Goal: Transaction & Acquisition: Purchase product/service

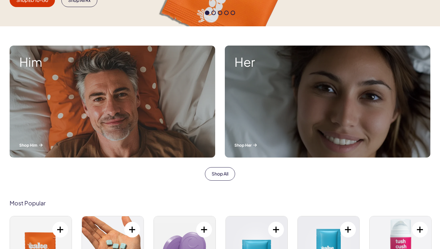
scroll to position [204, 0]
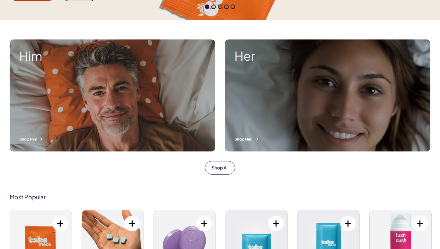
click at [314, 100] on div "Her Shop Her" at bounding box center [327, 95] width 205 height 112
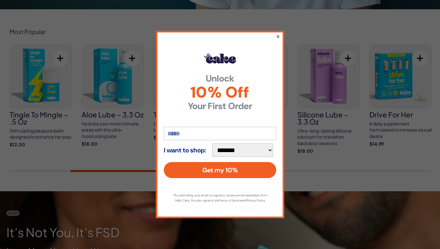
click at [277, 33] on button "×" at bounding box center [278, 36] width 4 height 8
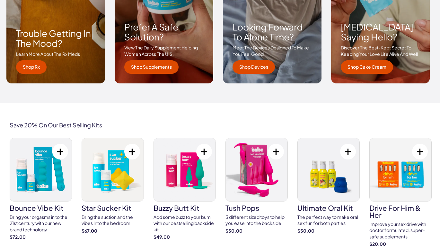
scroll to position [1031, 0]
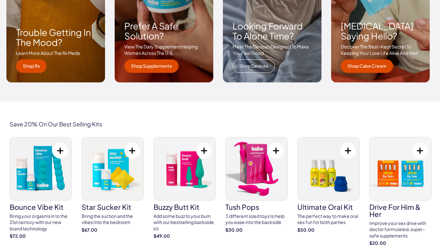
click at [250, 68] on link "Shop Devices" at bounding box center [253, 65] width 42 height 13
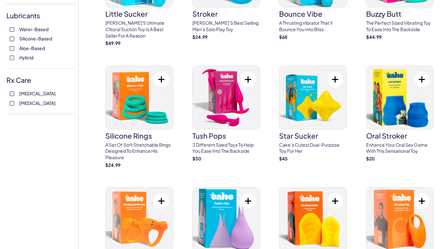
scroll to position [245, 0]
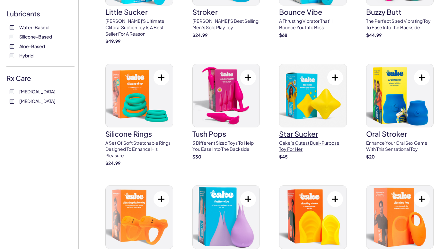
click at [324, 110] on img at bounding box center [312, 95] width 67 height 63
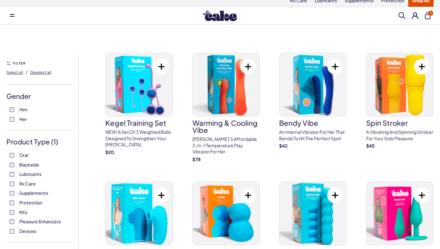
scroll to position [5, 0]
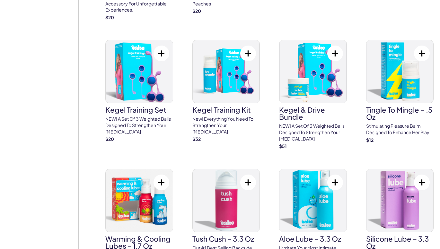
scroll to position [431, 0]
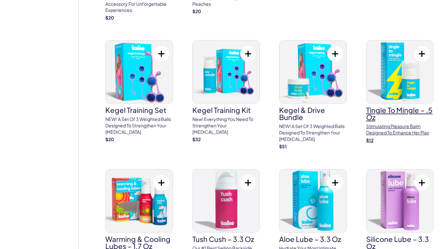
click at [402, 97] on img at bounding box center [399, 71] width 67 height 63
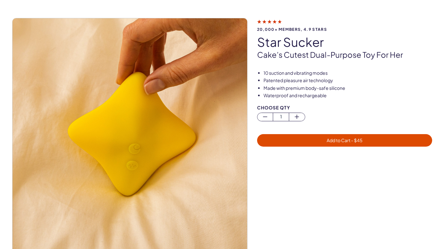
scroll to position [32, 0]
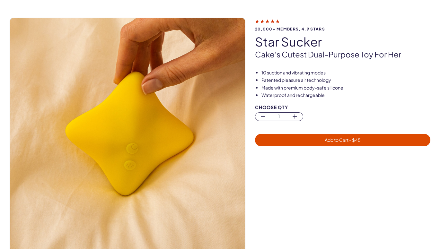
click at [342, 137] on span "Add to Cart - $ 45" at bounding box center [342, 139] width 167 height 7
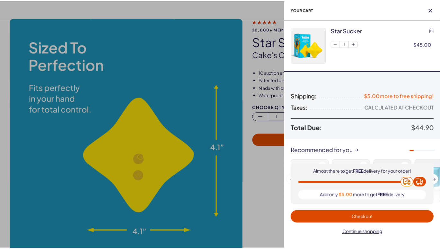
scroll to position [0, 0]
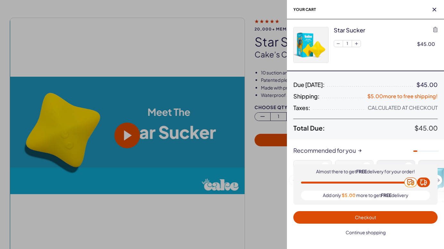
drag, startPoint x: 275, startPoint y: 182, endPoint x: 350, endPoint y: 233, distance: 90.8
click at [350, 233] on span "Continue shopping" at bounding box center [366, 232] width 40 height 6
